Goal: Transaction & Acquisition: Purchase product/service

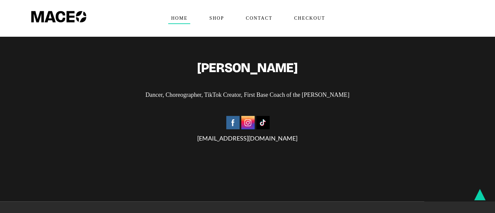
scroll to position [1680, 0]
click at [223, 20] on span "Shop" at bounding box center [216, 18] width 20 height 11
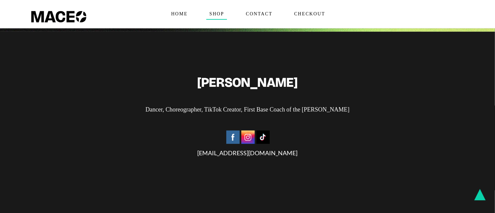
scroll to position [365, 0]
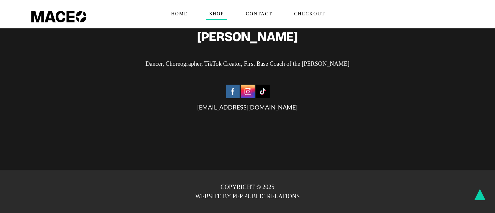
click at [233, 89] on img at bounding box center [232, 91] width 13 height 13
